Goal: Information Seeking & Learning: Find specific fact

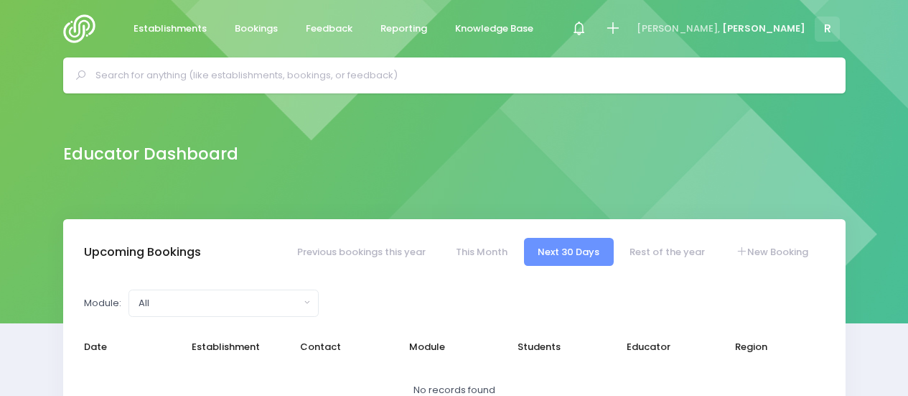
select select "5"
click at [393, 24] on span "Reporting" at bounding box center [404, 29] width 47 height 14
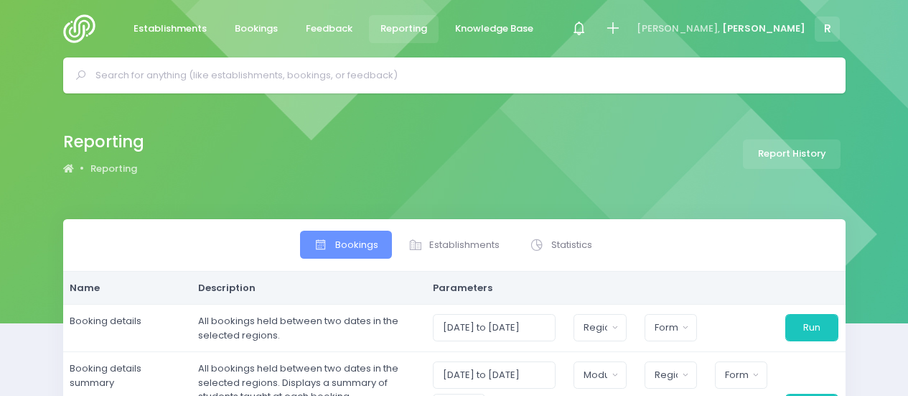
select select
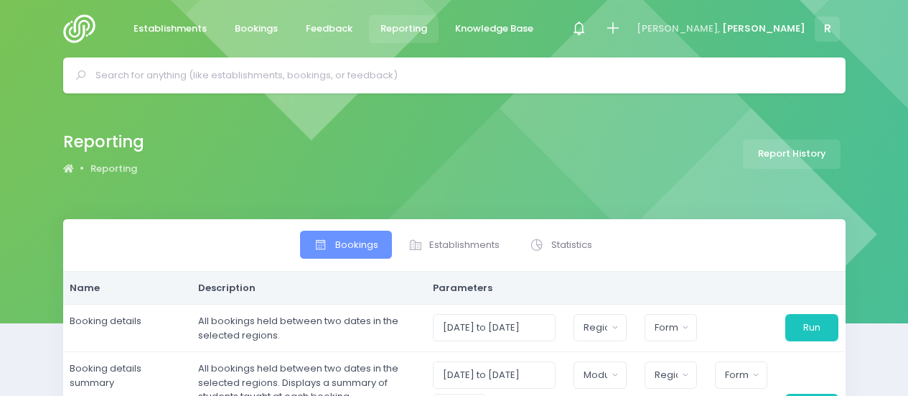
select select
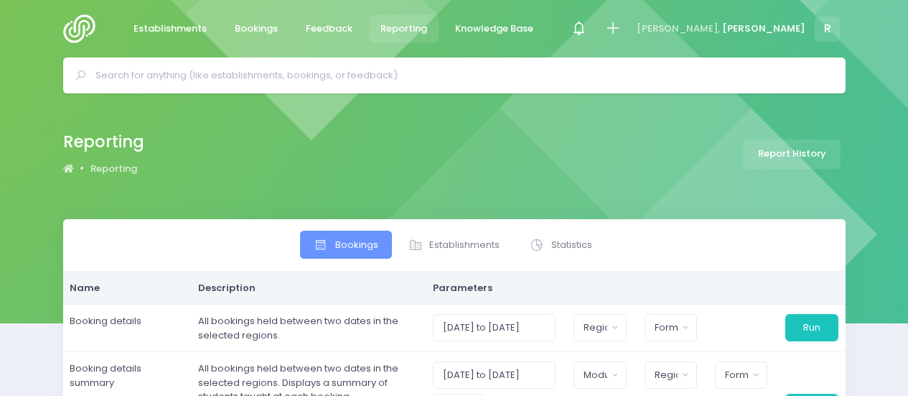
select select
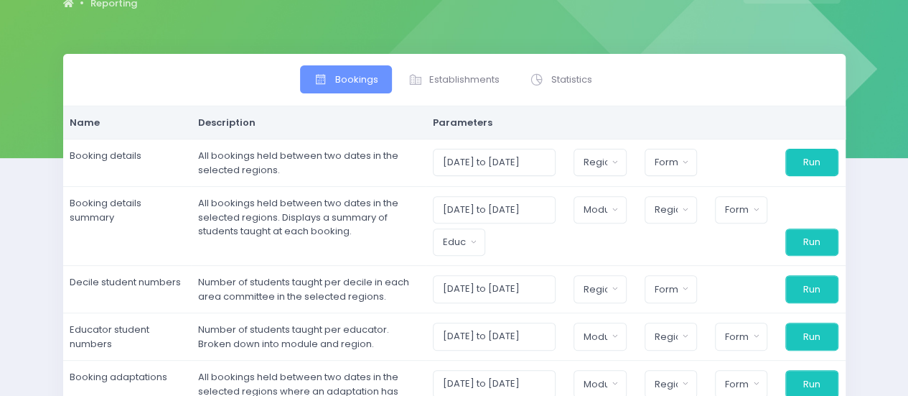
scroll to position [161, 0]
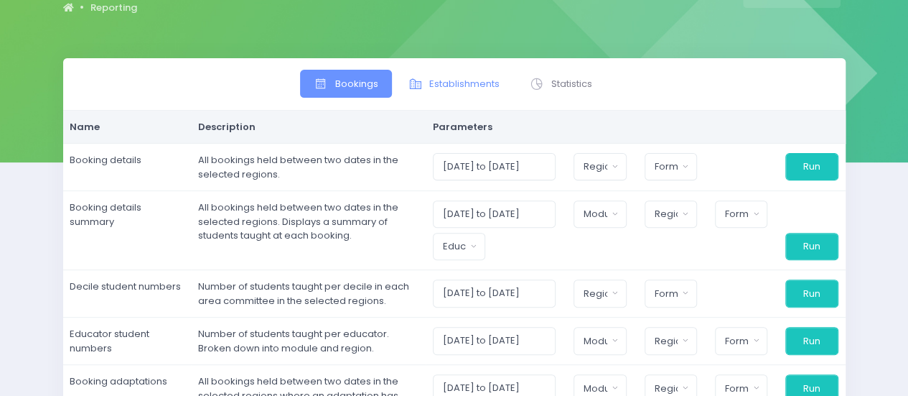
click at [442, 83] on span "Establishments" at bounding box center [464, 84] width 70 height 14
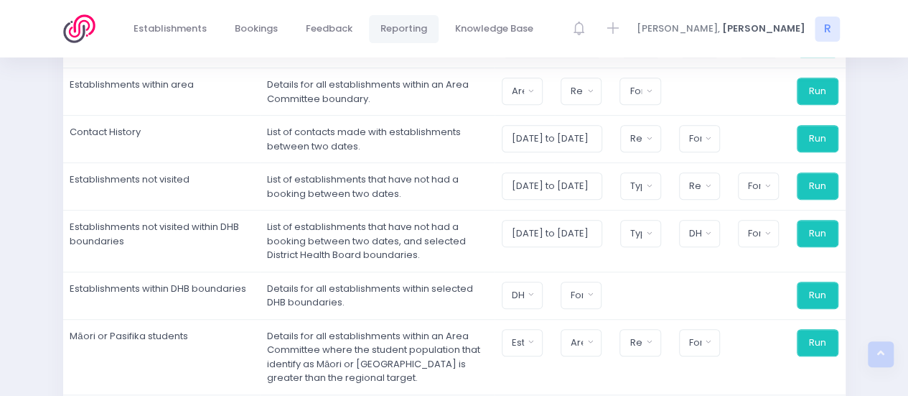
scroll to position [282, 0]
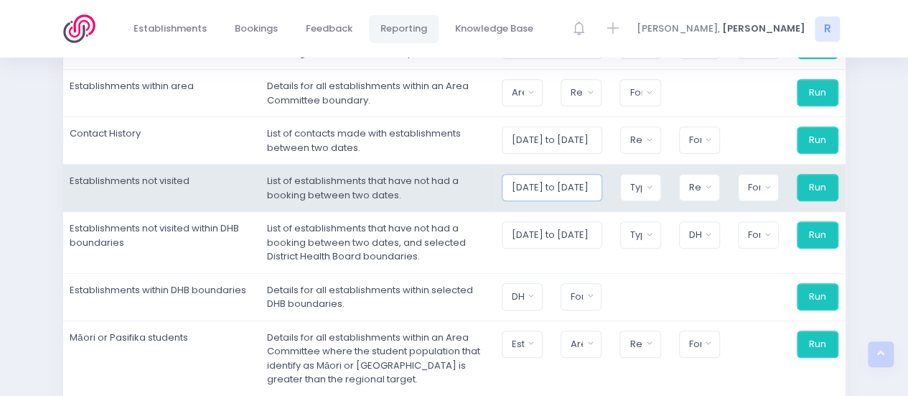
click at [536, 188] on input "[DATE] to [DATE]" at bounding box center [552, 187] width 101 height 27
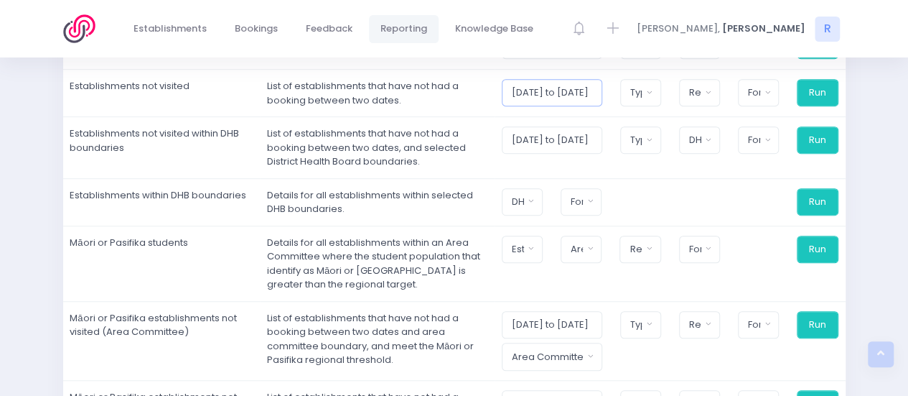
scroll to position [378, 0]
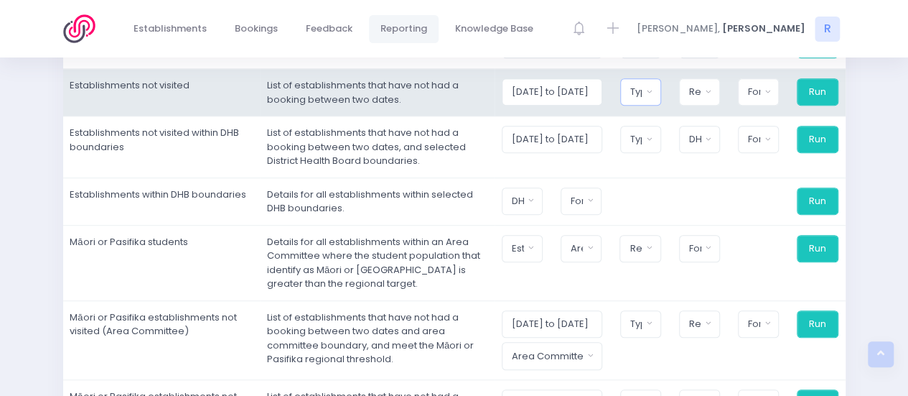
click at [642, 94] on div "Type" at bounding box center [636, 92] width 12 height 14
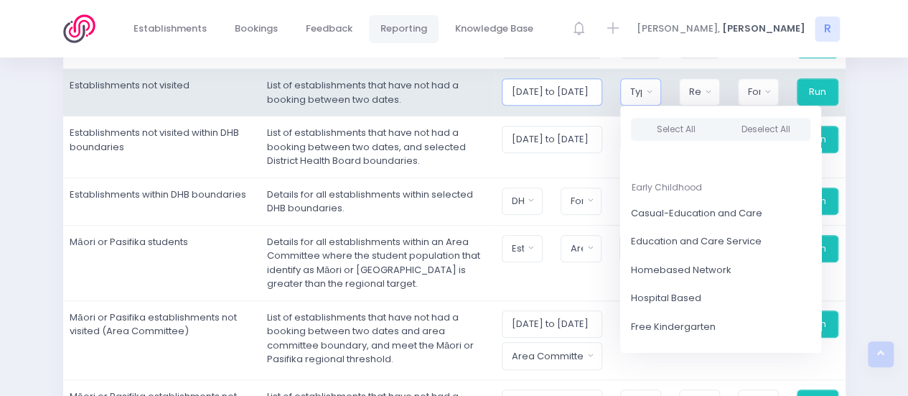
click at [551, 95] on input "[DATE] to [DATE]" at bounding box center [552, 91] width 101 height 27
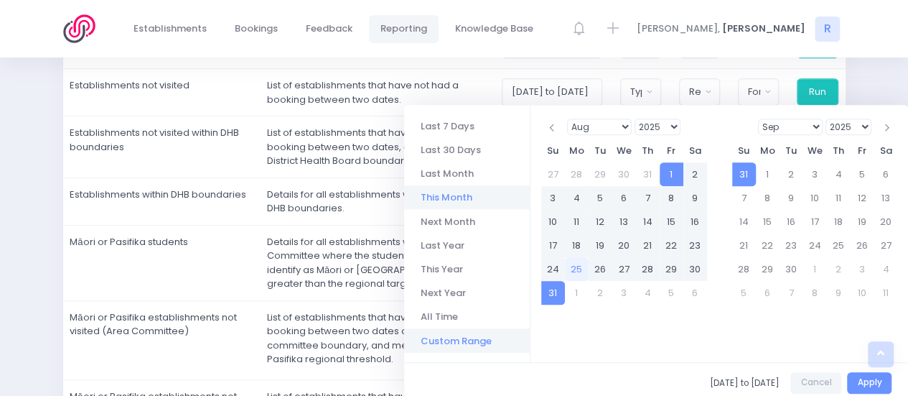
click at [453, 347] on li "Custom Range" at bounding box center [467, 340] width 126 height 24
click at [465, 340] on li "Custom Range" at bounding box center [467, 340] width 126 height 24
click at [676, 123] on select "1925 1926 1927 1928 1929 1930 1931 1932 1933 1934 1935 1936 1937 1938 1939 1940…" at bounding box center [658, 126] width 47 height 17
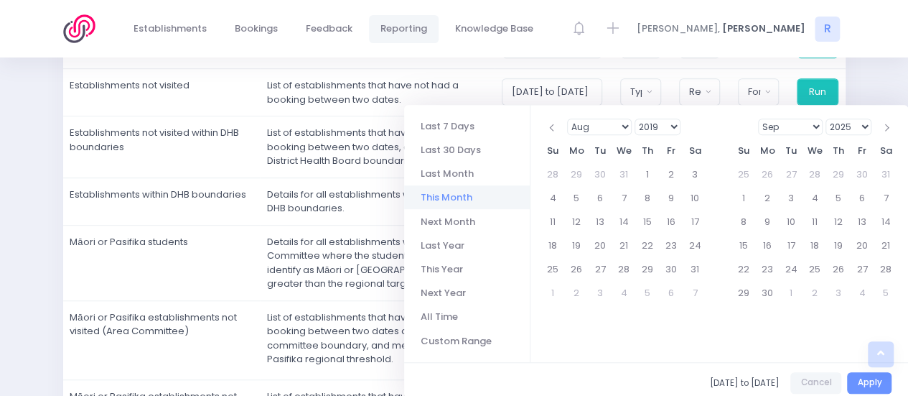
click at [628, 128] on select "Jan Feb Mar Apr May Jun [DATE] Aug Sep Oct Nov Dec" at bounding box center [599, 126] width 65 height 17
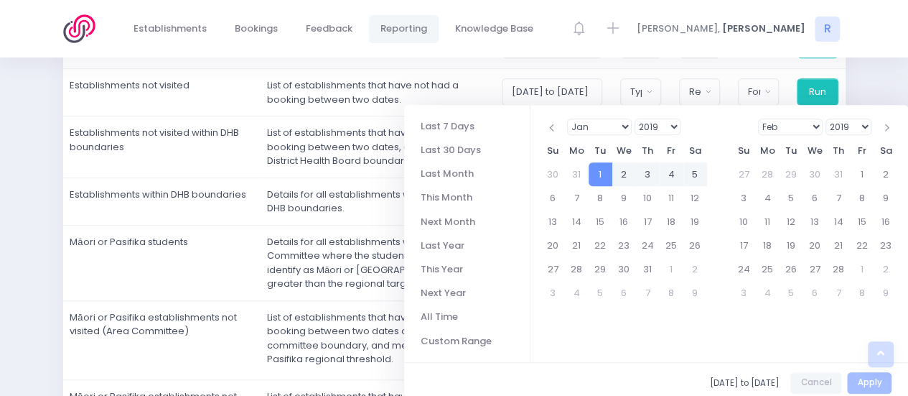
click at [817, 123] on select "Jan Feb Mar Apr May Jun [DATE] Aug Sep Oct Nov Dec" at bounding box center [790, 126] width 65 height 17
click at [867, 121] on select "2019 2020 2021 2022 2023 2024 2025 2026 2027 2028 2029 2030 2031 2032 2033 2034…" at bounding box center [849, 126] width 47 height 17
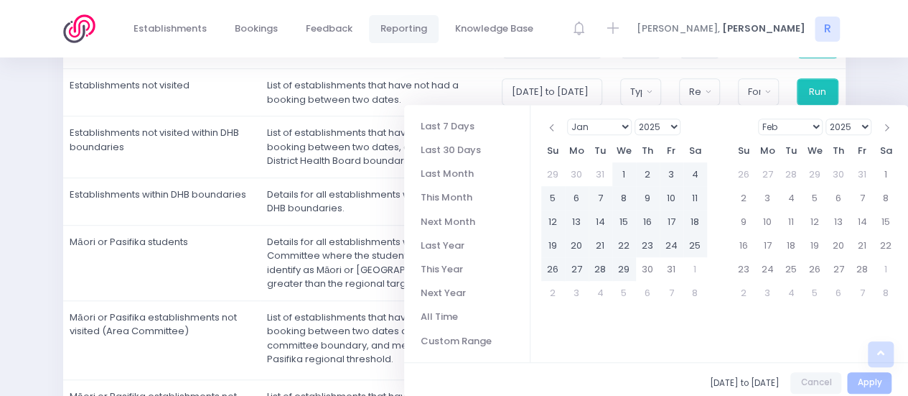
click at [818, 123] on select "Jan Feb Mar Apr May Jun [DATE] Aug Sep Oct Nov Dec" at bounding box center [790, 126] width 65 height 17
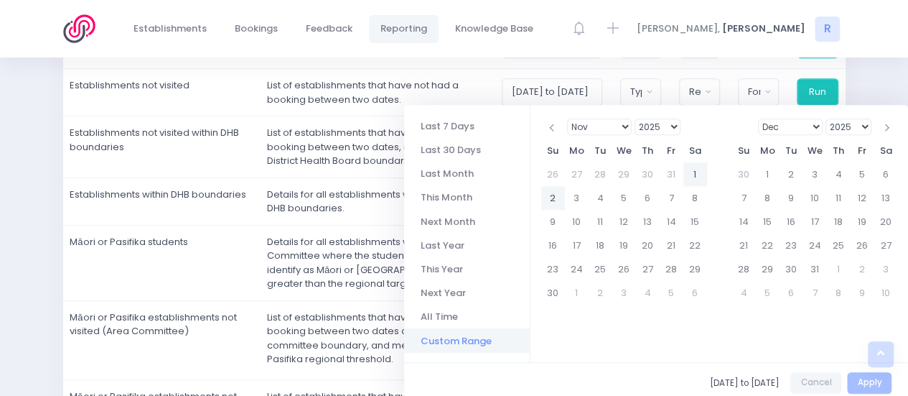
click at [471, 332] on li "Custom Range" at bounding box center [467, 340] width 126 height 24
click at [610, 124] on select "Jan Feb Mar Apr May Jun [DATE] Aug Sep Oct Nov Dec" at bounding box center [599, 126] width 65 height 17
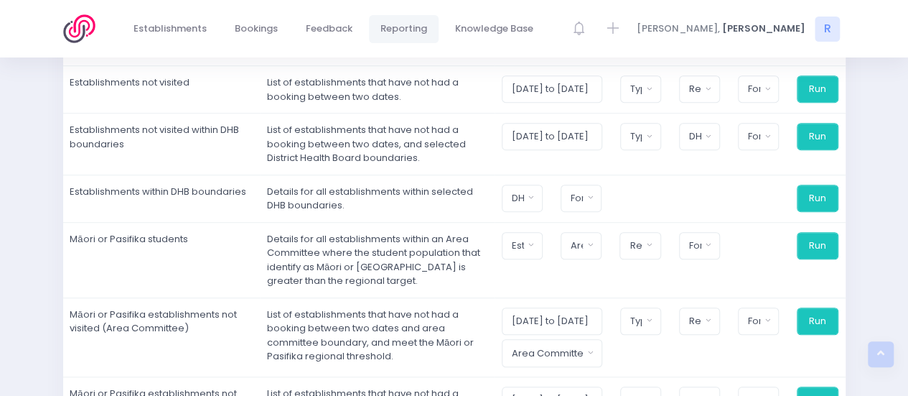
scroll to position [383, 0]
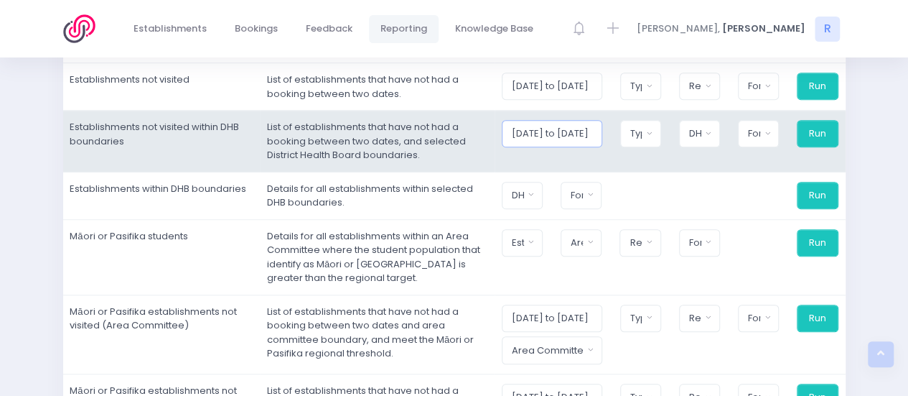
click at [599, 100] on input "[DATE] to [DATE]" at bounding box center [552, 86] width 101 height 27
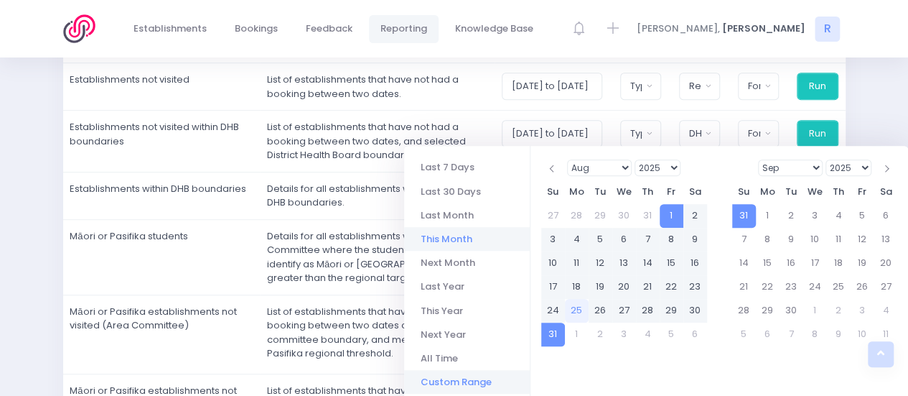
click at [444, 381] on li "Custom Range" at bounding box center [467, 382] width 126 height 24
click at [447, 355] on li "All Time" at bounding box center [467, 358] width 126 height 24
type input "[DATE] to [DATE]"
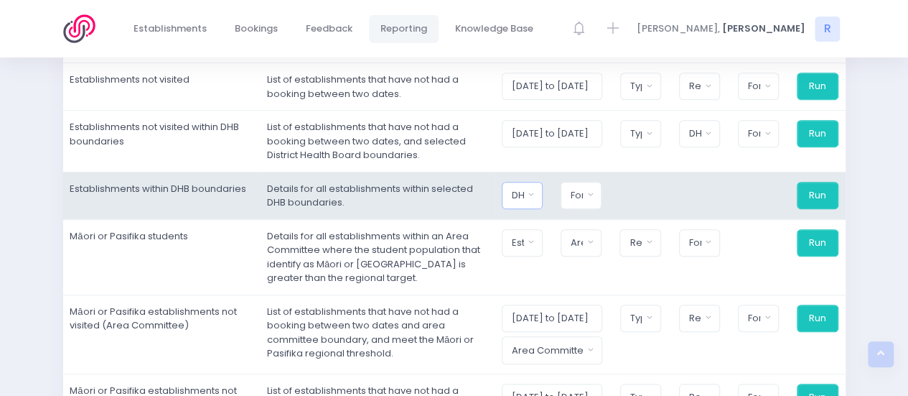
click at [543, 195] on button "DHB" at bounding box center [522, 195] width 41 height 27
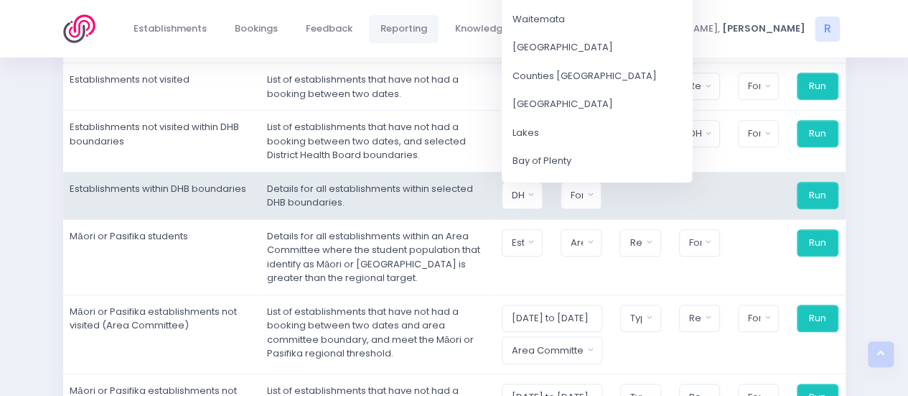
scroll to position [357, 0]
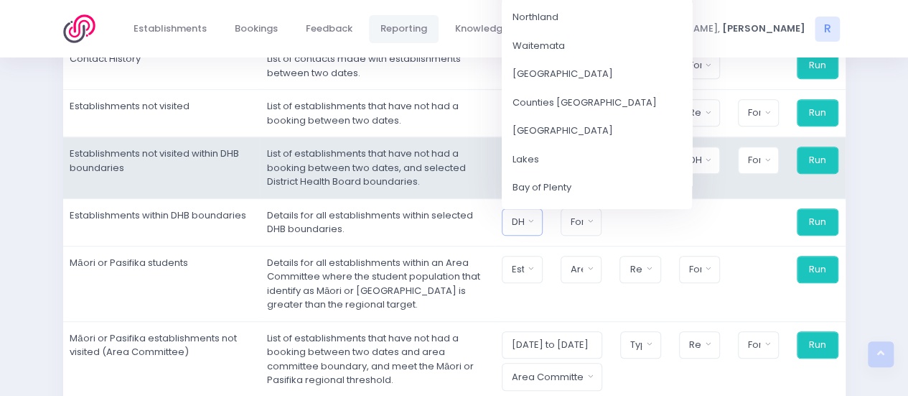
click at [477, 167] on td "List of establishments that have not had a booking between two dates, and selec…" at bounding box center [377, 168] width 235 height 62
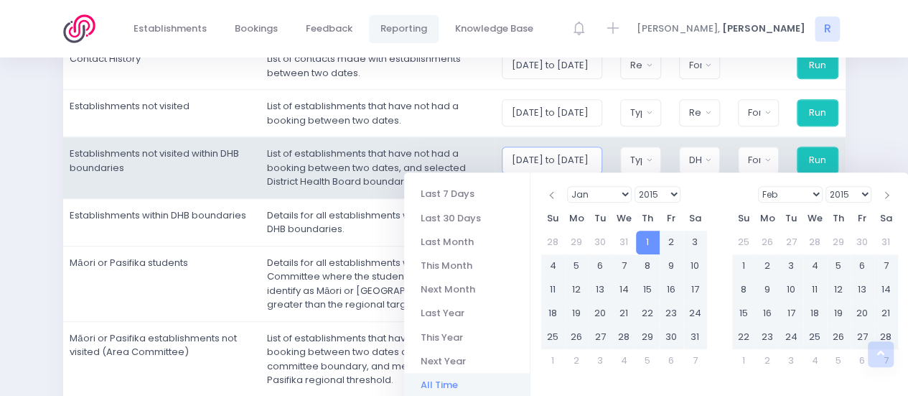
click at [566, 126] on input "[DATE] to [DATE]" at bounding box center [552, 112] width 101 height 27
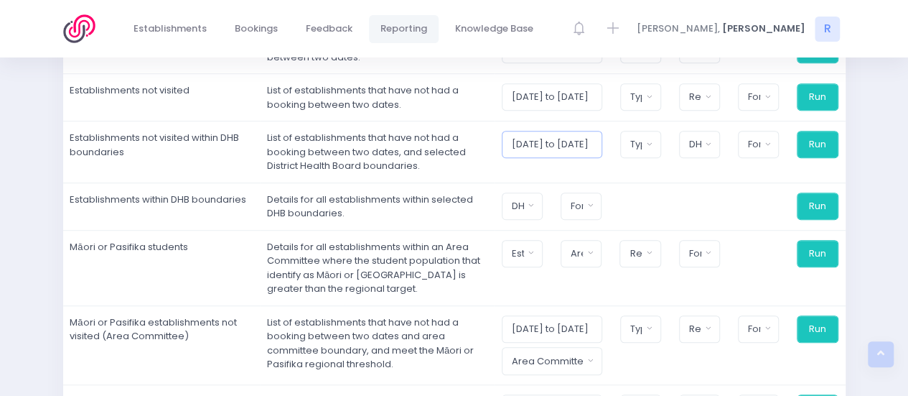
scroll to position [373, 0]
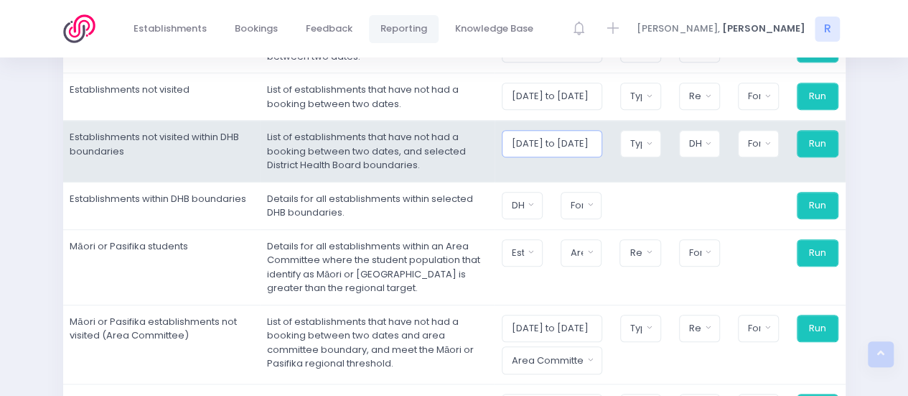
click at [557, 110] on input "[DATE] to [DATE]" at bounding box center [552, 96] width 101 height 27
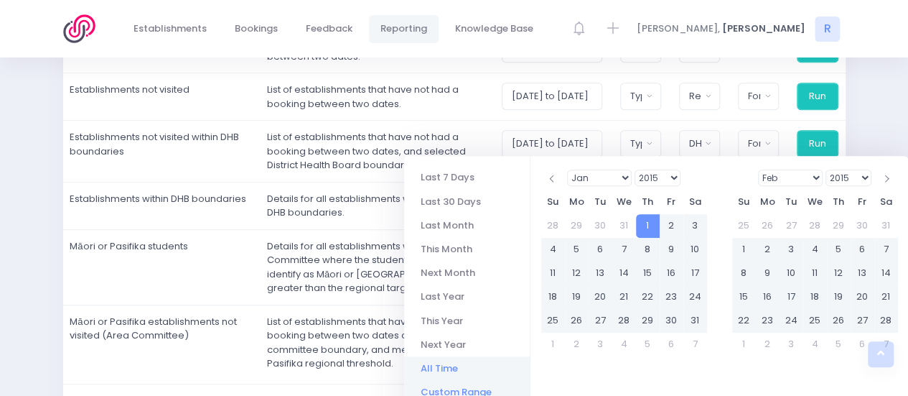
click at [466, 387] on li "Custom Range" at bounding box center [467, 392] width 126 height 24
click at [673, 175] on select "1925 1926 1927 1928 1929 1930 1931 1932 1933 1934 1935 1936 1937 1938 1939 1940…" at bounding box center [658, 177] width 47 height 17
click at [869, 178] on select "2015 2016 2017 2018 2019 2020 2021 2022 2023 2024 2025 2026 2027 2028 2029 2030…" at bounding box center [849, 177] width 47 height 17
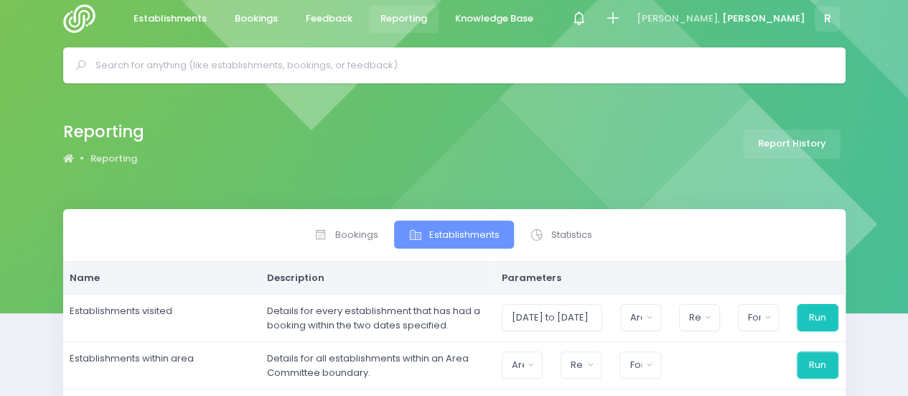
scroll to position [0, 0]
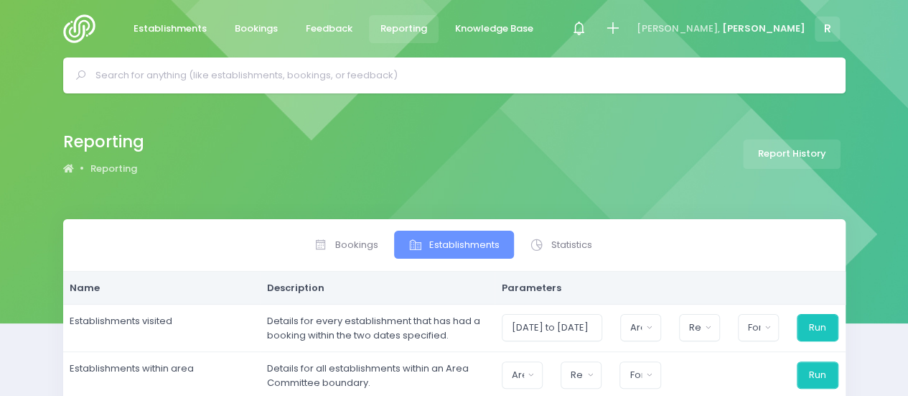
click at [189, 81] on input "text" at bounding box center [460, 76] width 730 height 22
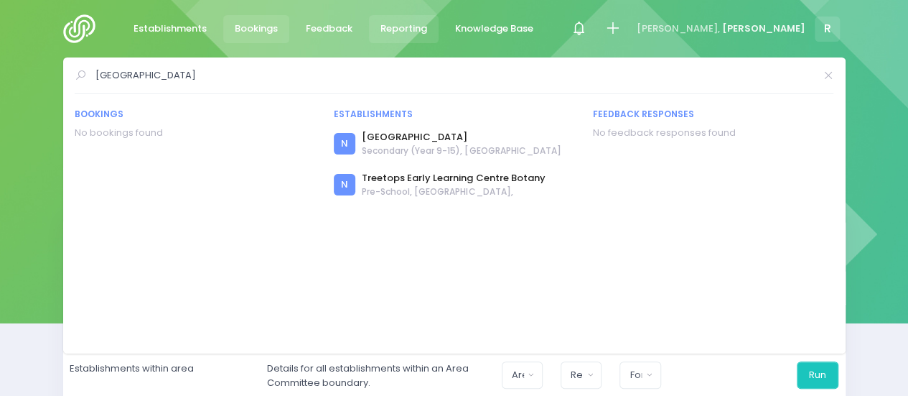
type input "[GEOGRAPHIC_DATA]"
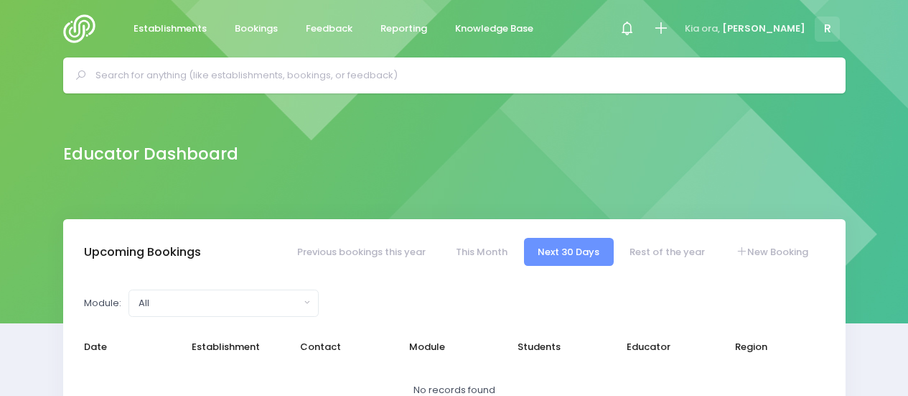
select select "5"
click at [111, 62] on div at bounding box center [454, 75] width 783 height 36
click at [151, 75] on input "text" at bounding box center [460, 76] width 730 height 22
click at [151, 75] on input "b" at bounding box center [460, 76] width 730 height 22
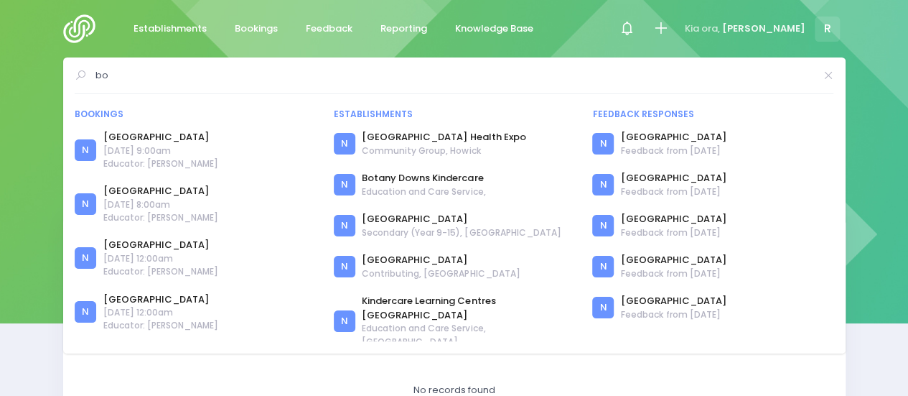
type input "b"
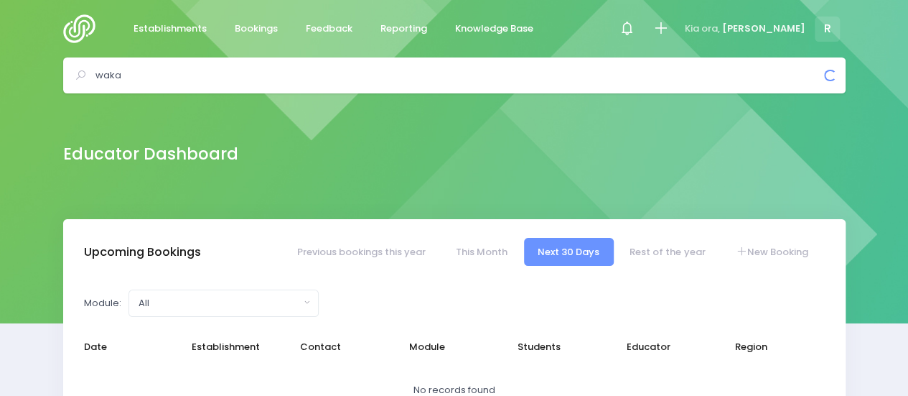
type input "wakaa"
